Goal: Check status

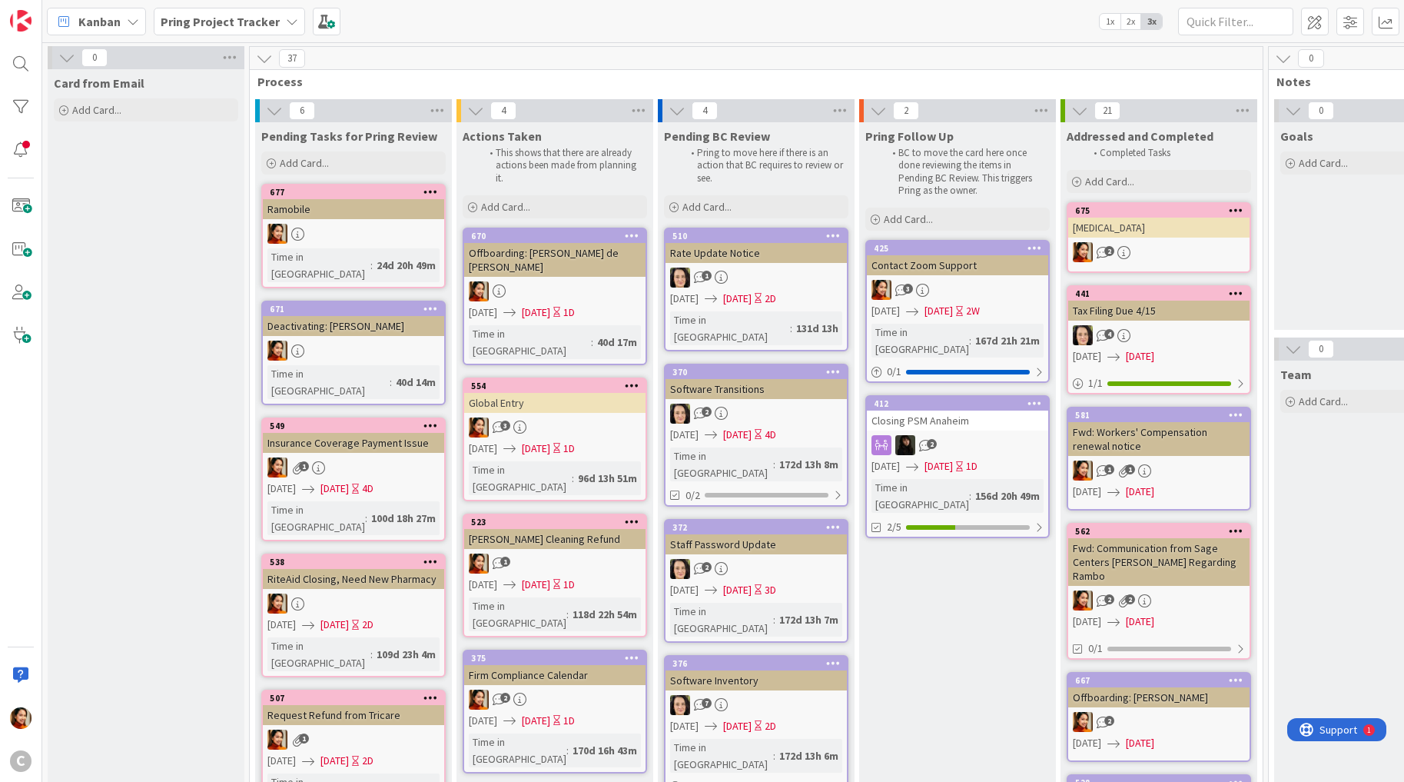
scroll to position [111, 0]
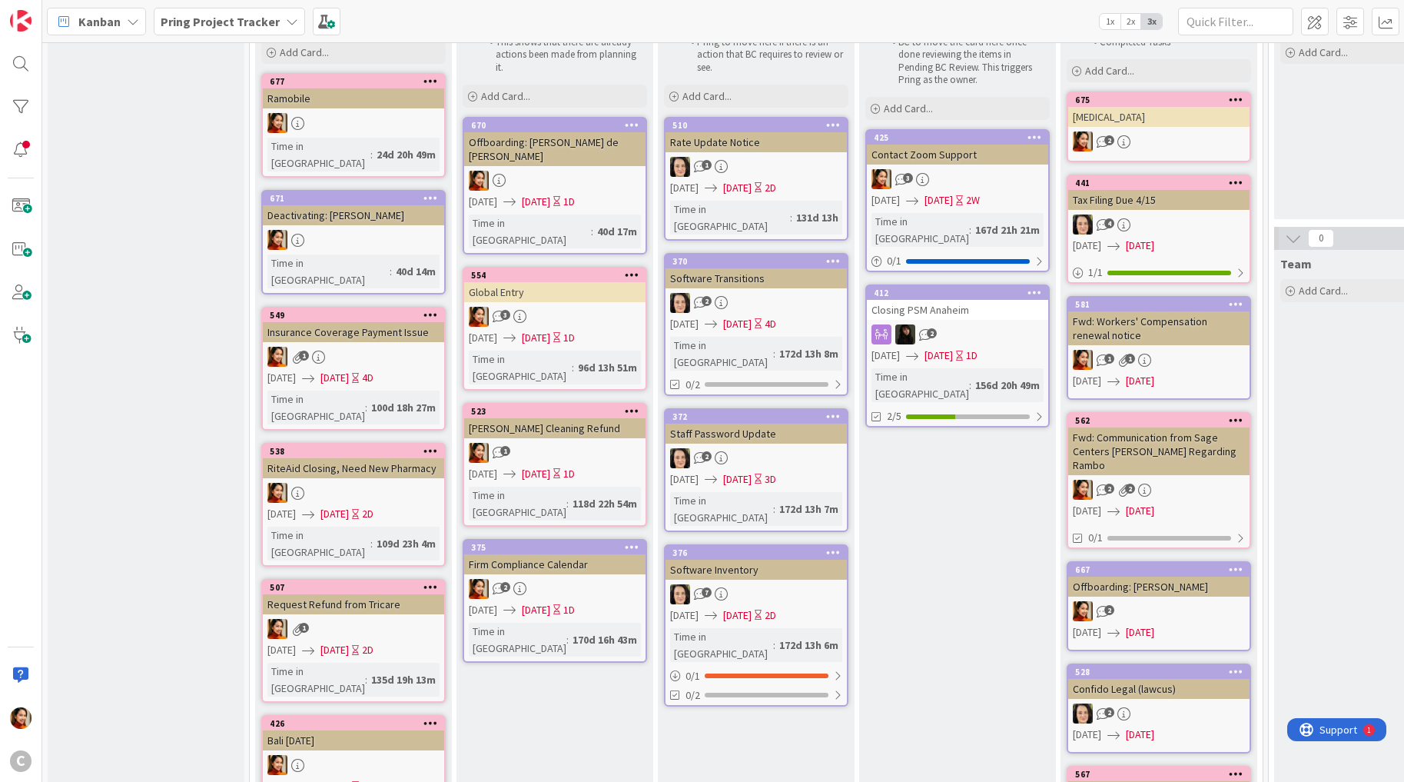
click at [251, 11] on div "Pring Project Tracker" at bounding box center [229, 22] width 151 height 28
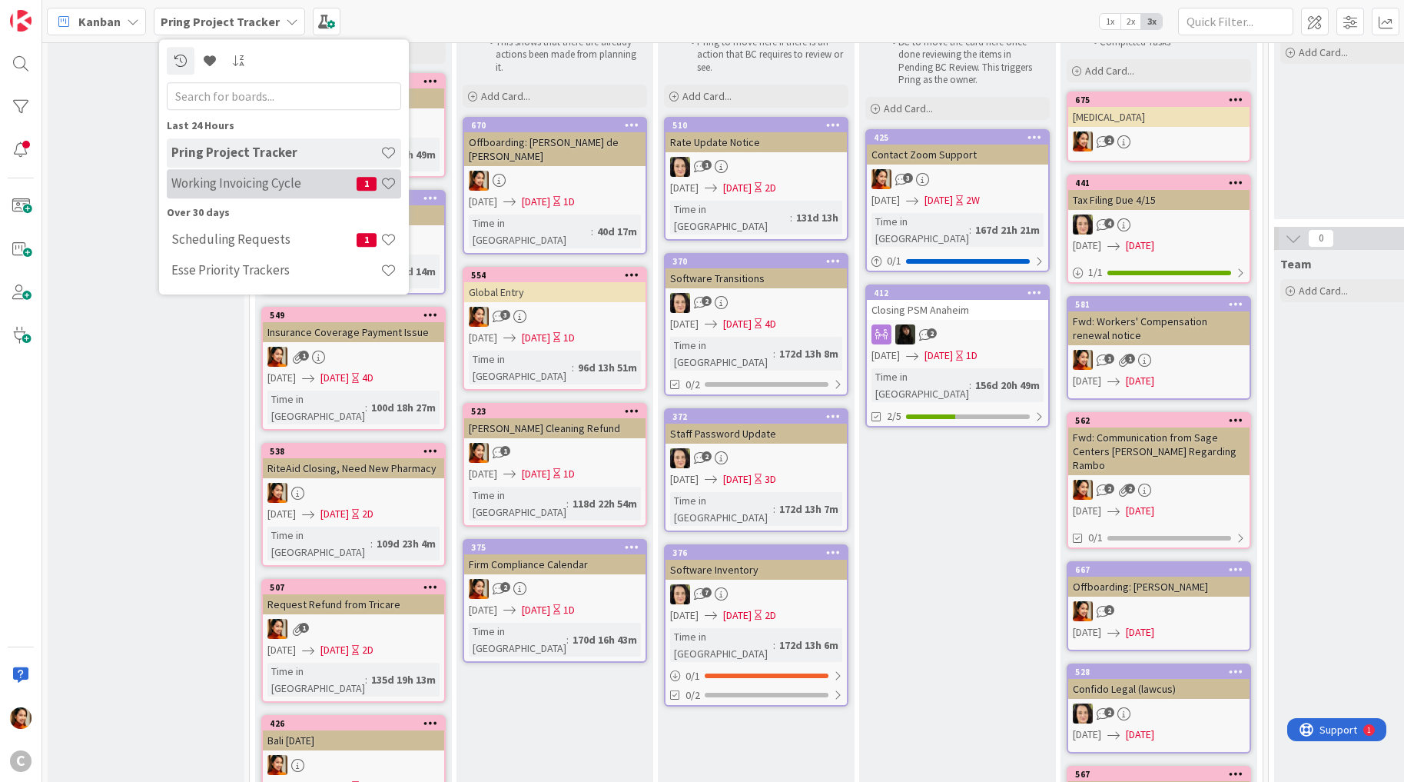
click at [208, 178] on h4 "Working Invoicing Cycle" at bounding box center [263, 183] width 185 height 15
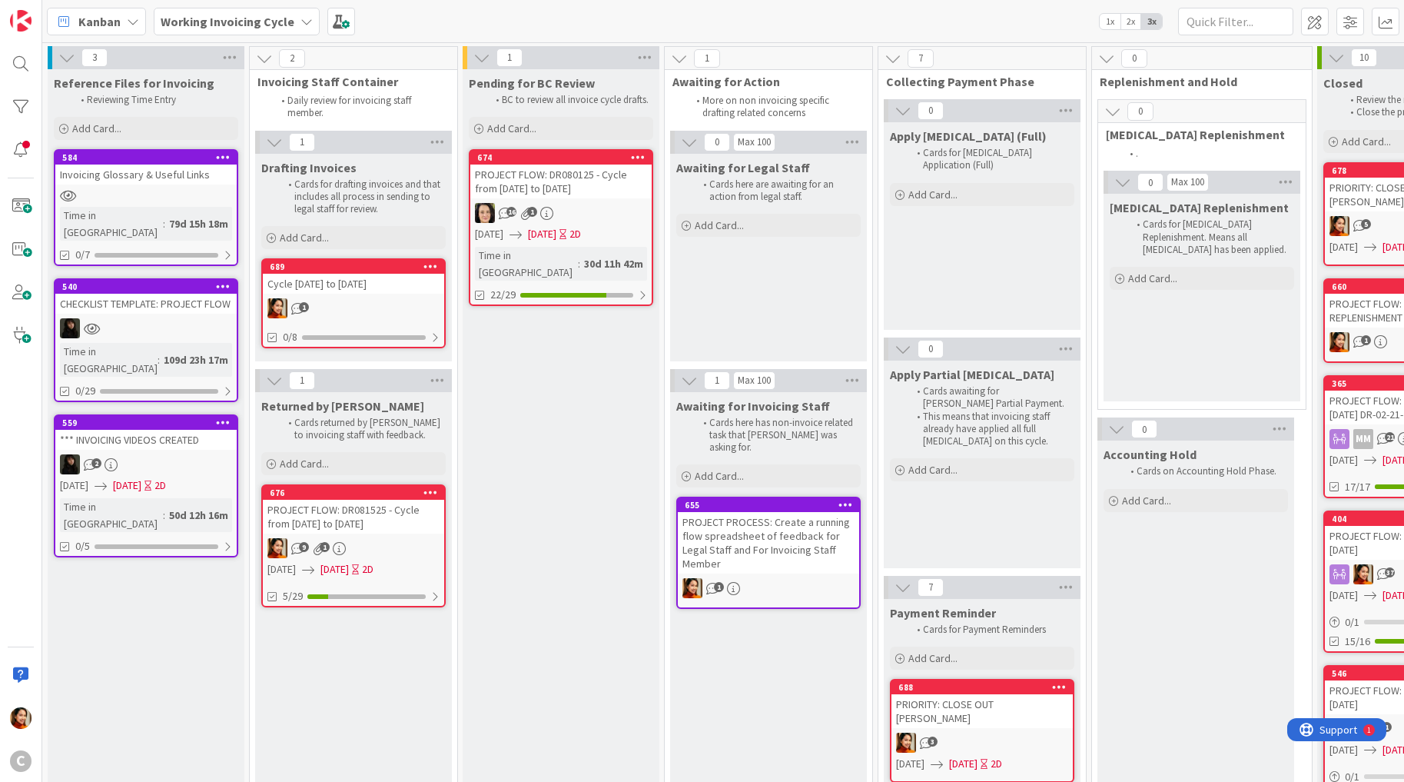
click at [351, 523] on div "PROJECT FLOW: DR081525 - Cycle from [DATE] to [DATE]" at bounding box center [353, 517] width 181 height 34
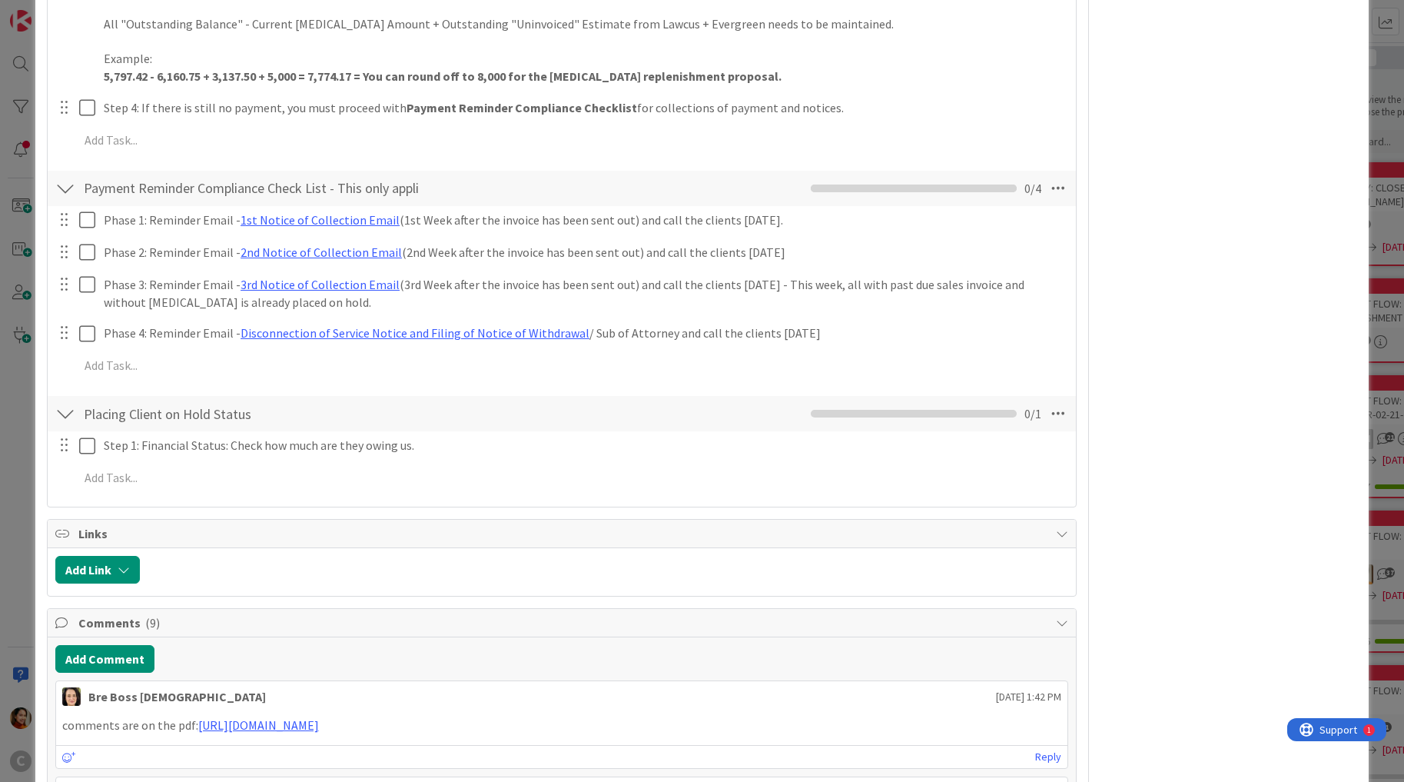
scroll to position [1630, 0]
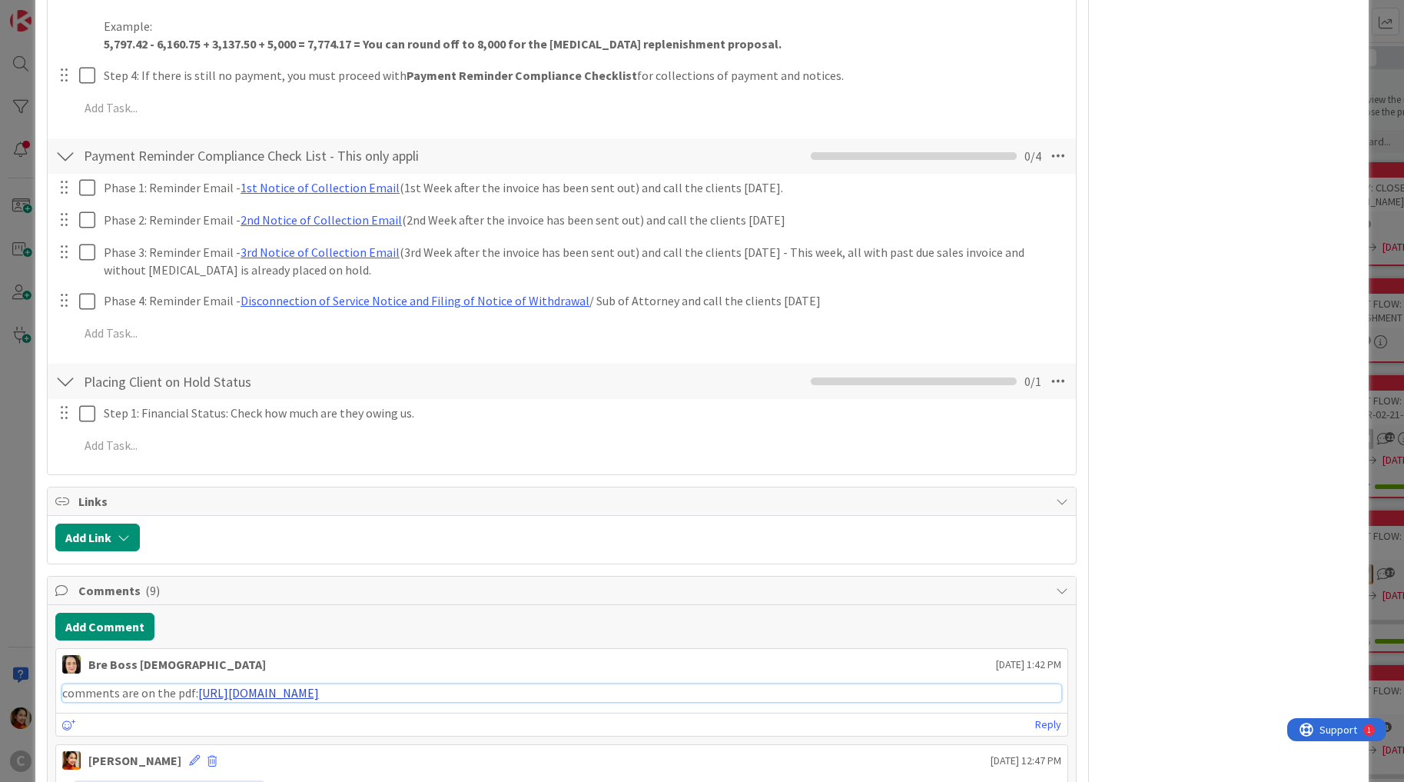
click at [261, 685] on link "[URL][DOMAIN_NAME]" at bounding box center [258, 692] width 121 height 15
click at [18, 354] on div "ID 676 Working Invoicing Cycle Returned by [PERSON_NAME] Title 57 / 128 PROJECT…" at bounding box center [702, 391] width 1404 height 782
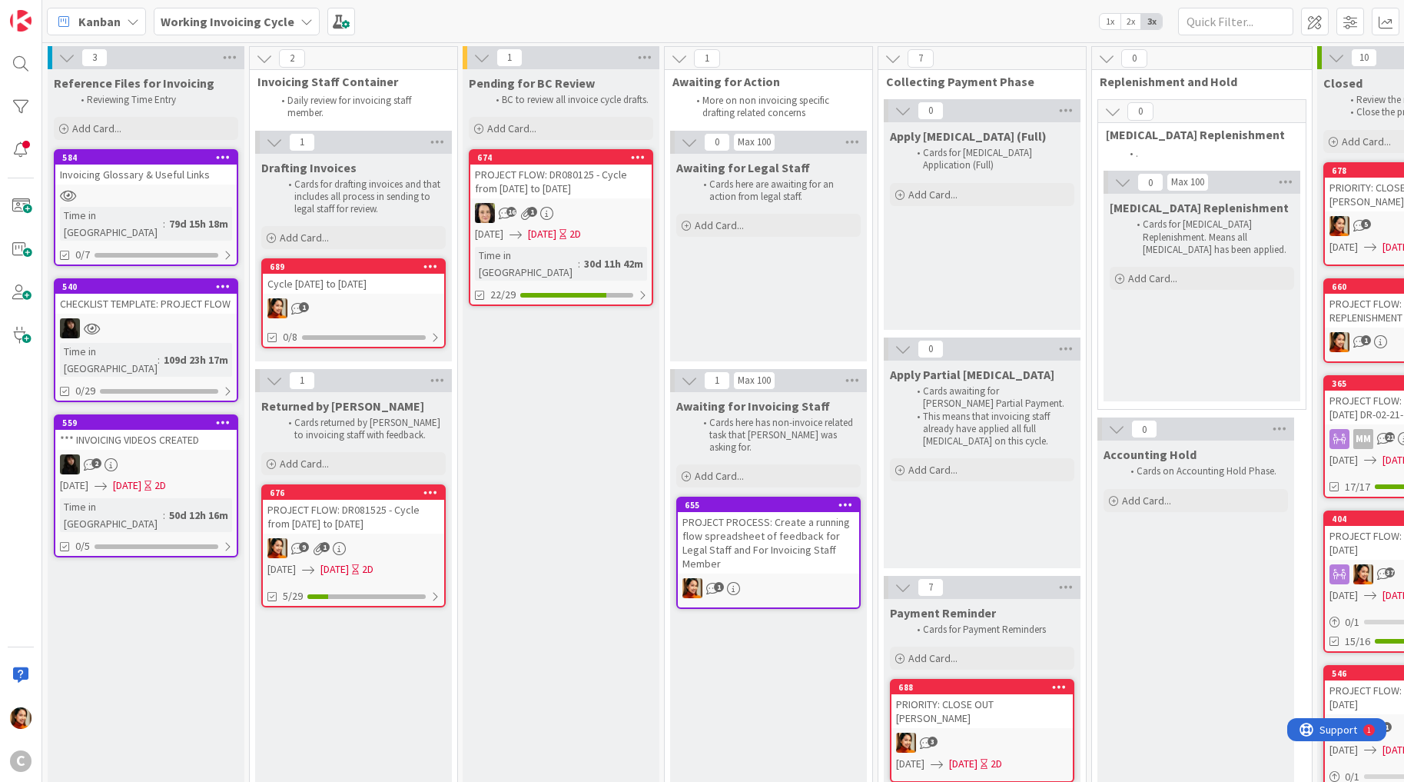
click at [556, 230] on span "[DATE]" at bounding box center [542, 234] width 28 height 16
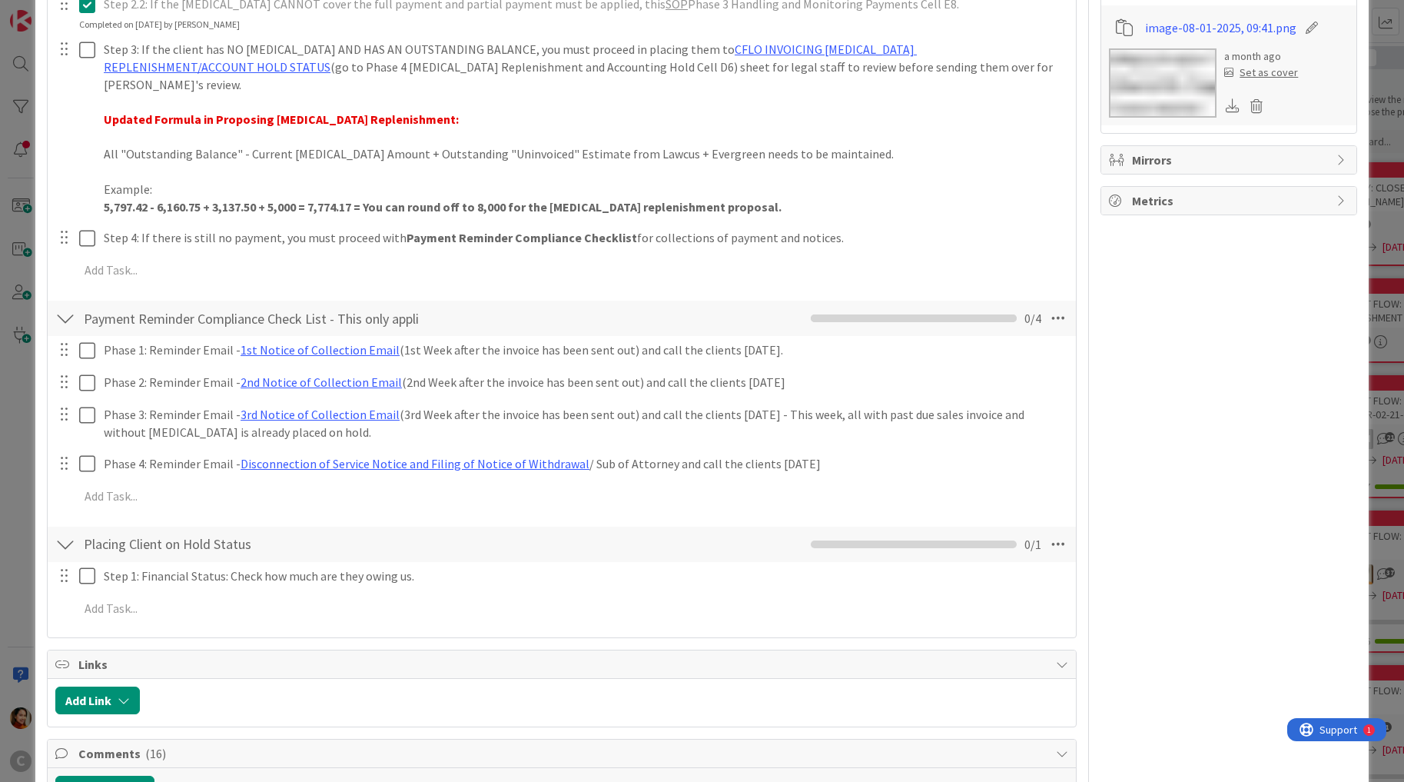
scroll to position [1433, 0]
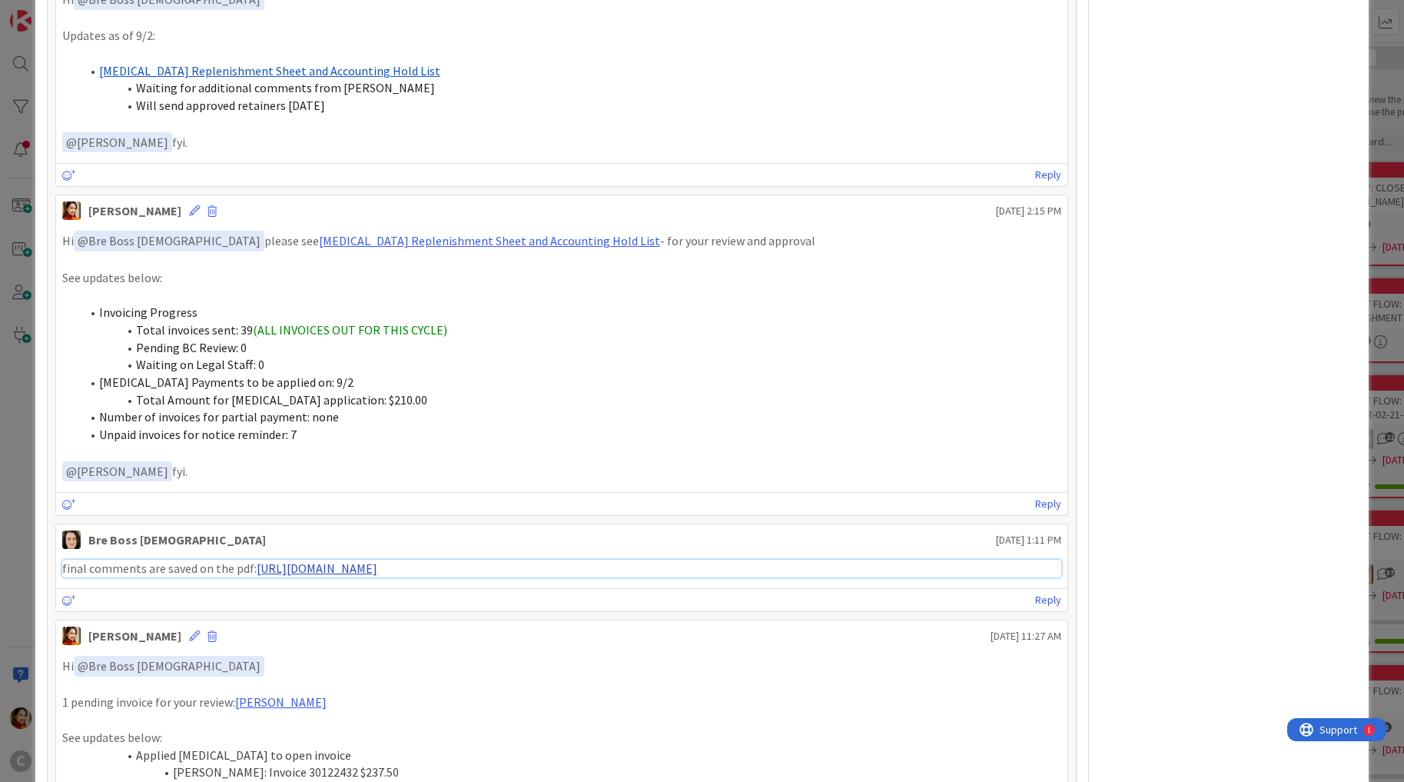
click at [376, 560] on link "[URL][DOMAIN_NAME]" at bounding box center [317, 567] width 121 height 15
